Goal: Find specific page/section: Find specific page/section

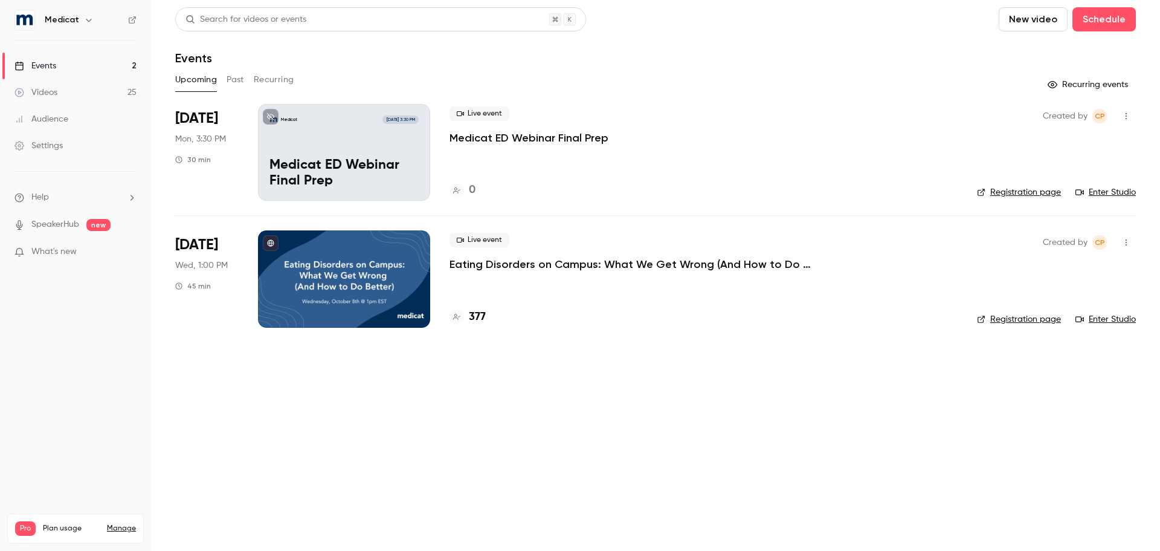
click at [87, 65] on link "Events 2" at bounding box center [75, 66] width 151 height 27
